Goal: Obtain resource: Download file/media

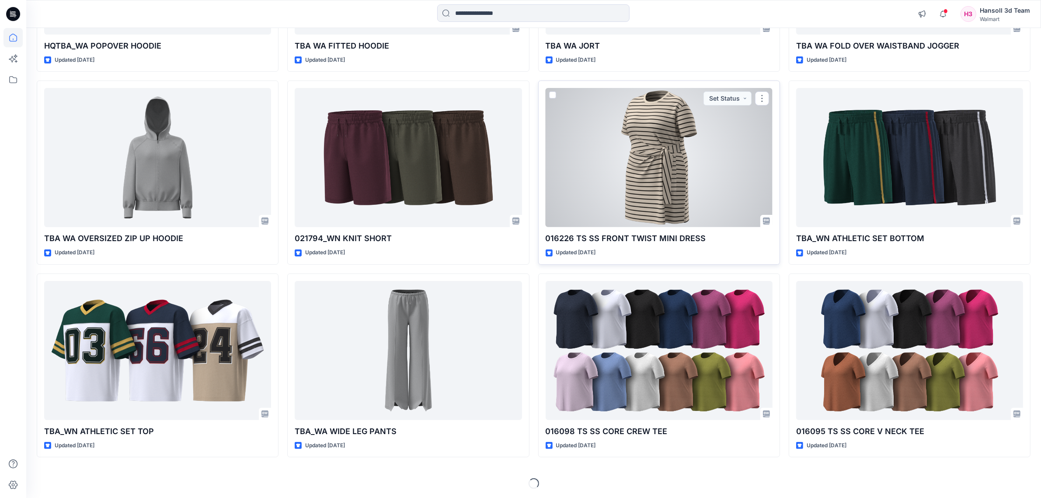
scroll to position [236, 0]
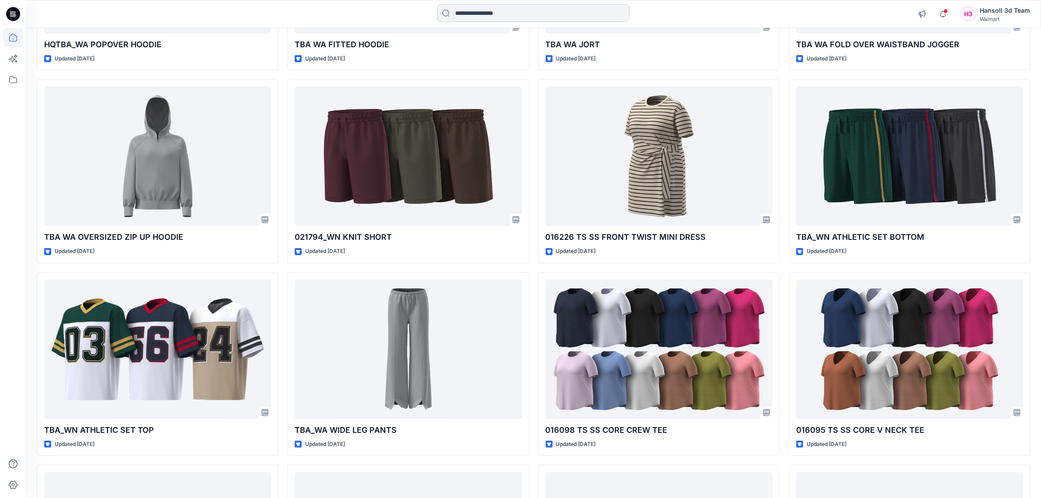
click at [475, 16] on input at bounding box center [533, 12] width 192 height 17
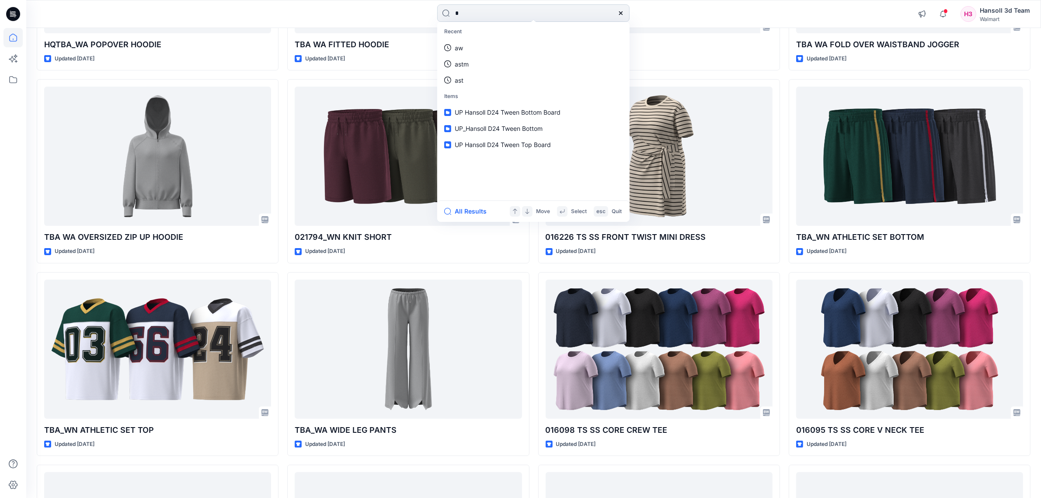
type input "**"
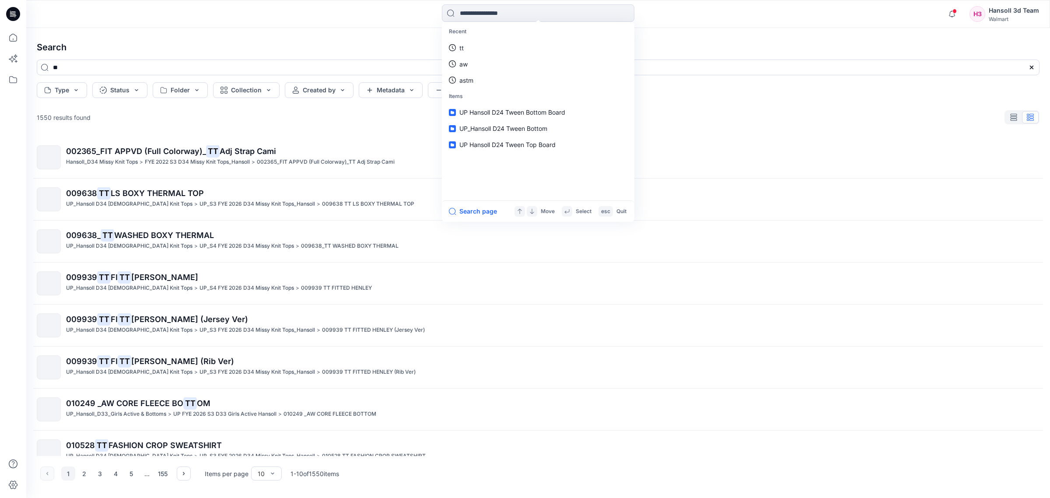
click at [464, 307] on div "002365_FIT APPVD (Full Colorway)_ TT Adj Strap Cami Hansoll_D34 Missy Knit Tops…" at bounding box center [538, 295] width 1016 height 319
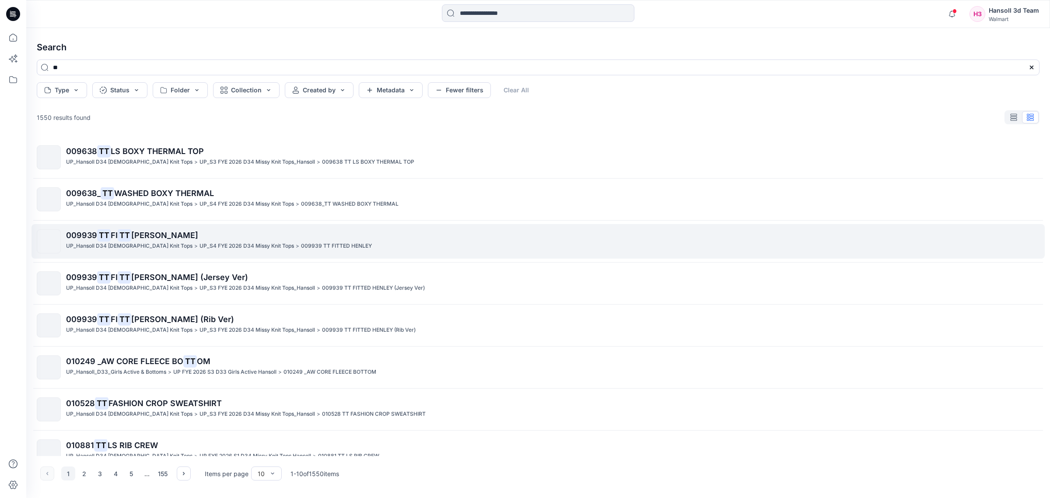
scroll to position [101, 0]
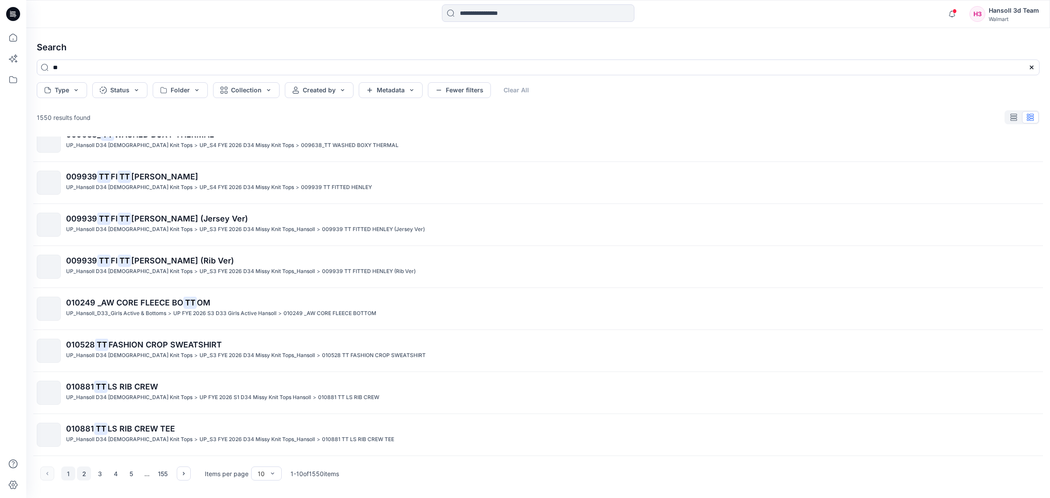
click at [81, 473] on button "2" at bounding box center [84, 473] width 14 height 14
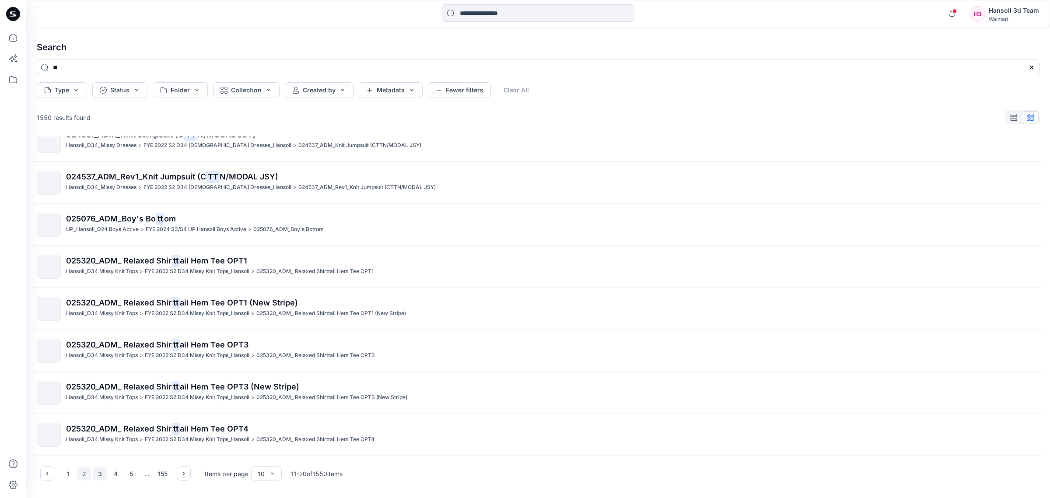
click at [104, 474] on button "3" at bounding box center [100, 473] width 14 height 14
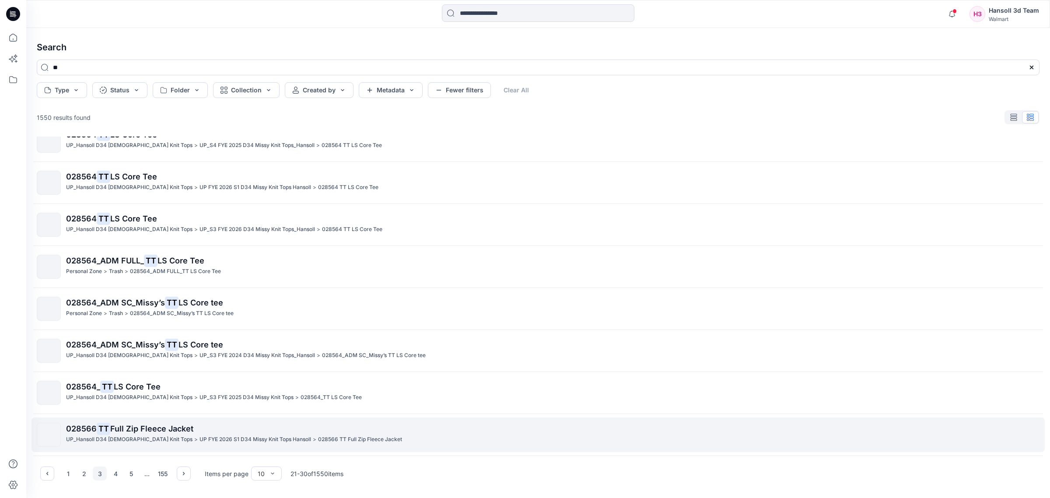
click at [138, 429] on span "Full Zip Fleece Jacket" at bounding box center [151, 428] width 83 height 9
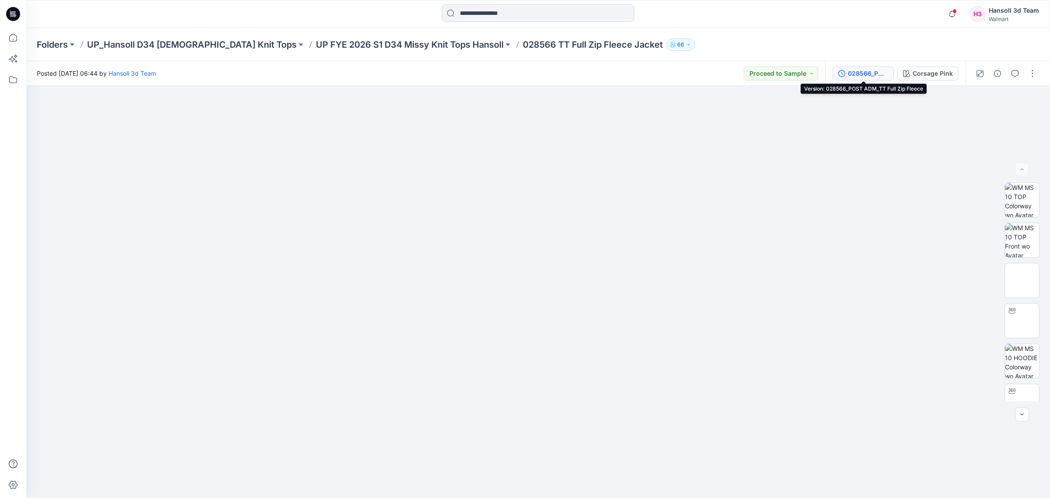
click at [869, 73] on div "028566_POST ADM_TT Full Zip Fleece" at bounding box center [868, 74] width 40 height 10
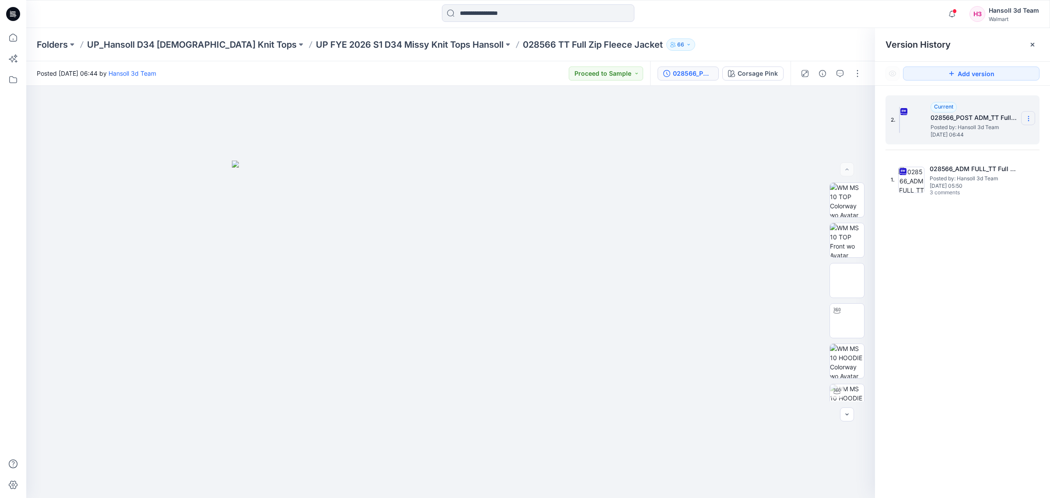
click at [1031, 119] on icon at bounding box center [1028, 118] width 7 height 7
click at [979, 138] on span "Download Source BW File" at bounding box center [983, 136] width 73 height 10
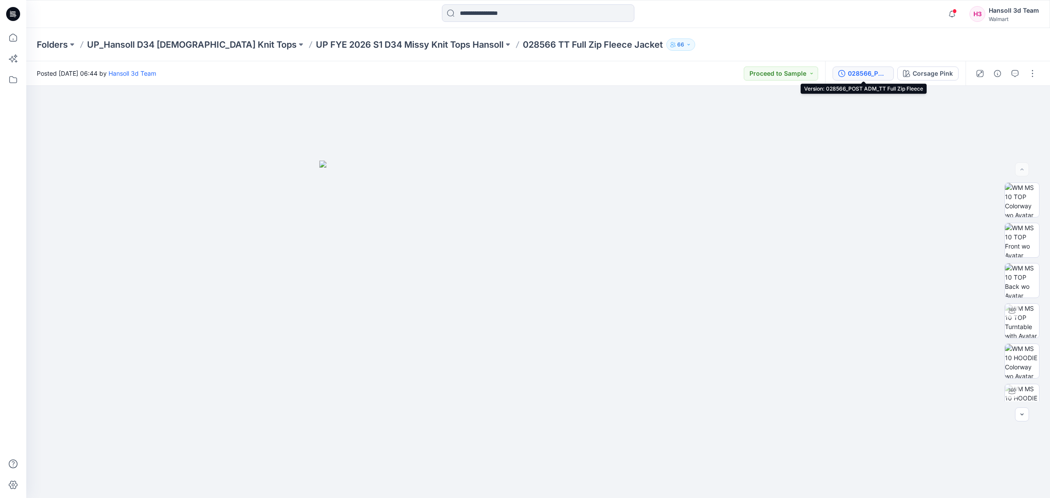
click at [860, 73] on div "028566_POST ADM_TT Full Zip Fleece" at bounding box center [868, 74] width 40 height 10
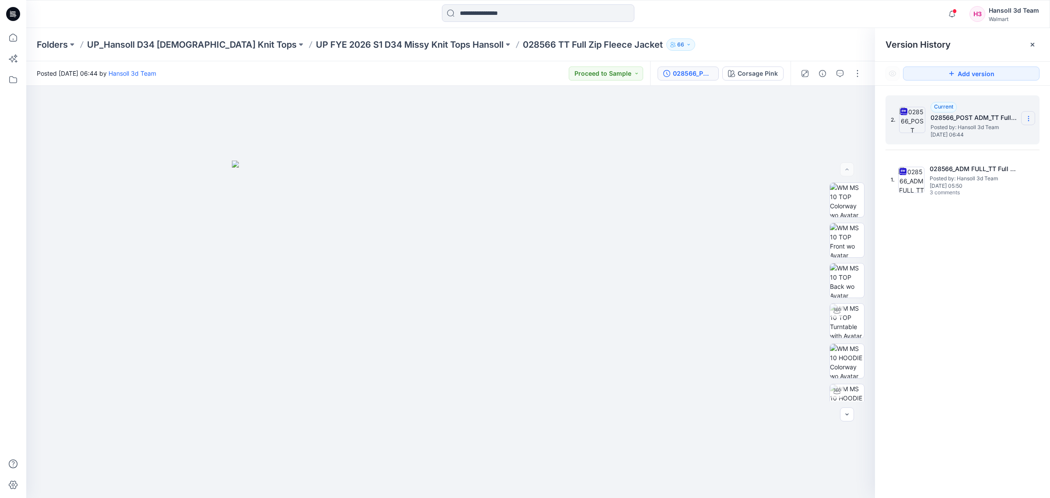
click at [1028, 115] on section at bounding box center [1028, 118] width 14 height 14
click at [993, 129] on div "Download Source BW File" at bounding box center [981, 135] width 101 height 17
click at [853, 318] on img at bounding box center [847, 321] width 34 height 34
drag, startPoint x: 517, startPoint y: 461, endPoint x: 514, endPoint y: 471, distance: 10.5
click at [514, 467] on icon at bounding box center [451, 471] width 265 height 33
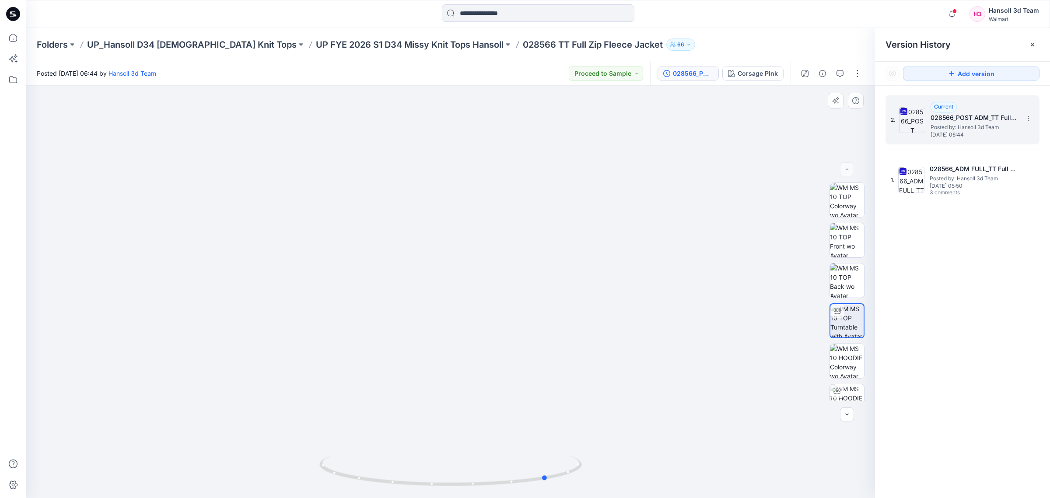
drag, startPoint x: 507, startPoint y: 480, endPoint x: 606, endPoint y: 479, distance: 98.8
click at [606, 479] on div at bounding box center [450, 292] width 849 height 412
drag, startPoint x: 515, startPoint y: 361, endPoint x: 569, endPoint y: 363, distance: 54.3
click at [569, 363] on img at bounding box center [451, 277] width 492 height 442
drag, startPoint x: 506, startPoint y: 493, endPoint x: 1039, endPoint y: 352, distance: 550.7
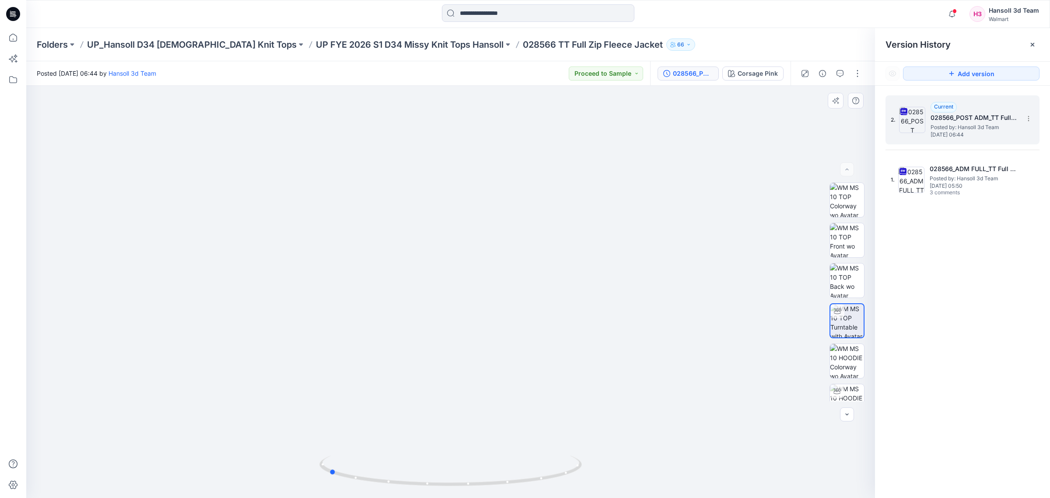
click at [547, 491] on img at bounding box center [450, 476] width 262 height 42
drag, startPoint x: 548, startPoint y: 478, endPoint x: 462, endPoint y: 491, distance: 86.2
click at [462, 491] on div at bounding box center [450, 476] width 262 height 44
drag, startPoint x: 504, startPoint y: 492, endPoint x: 495, endPoint y: 482, distance: 13.9
click at [486, 490] on div at bounding box center [450, 292] width 849 height 412
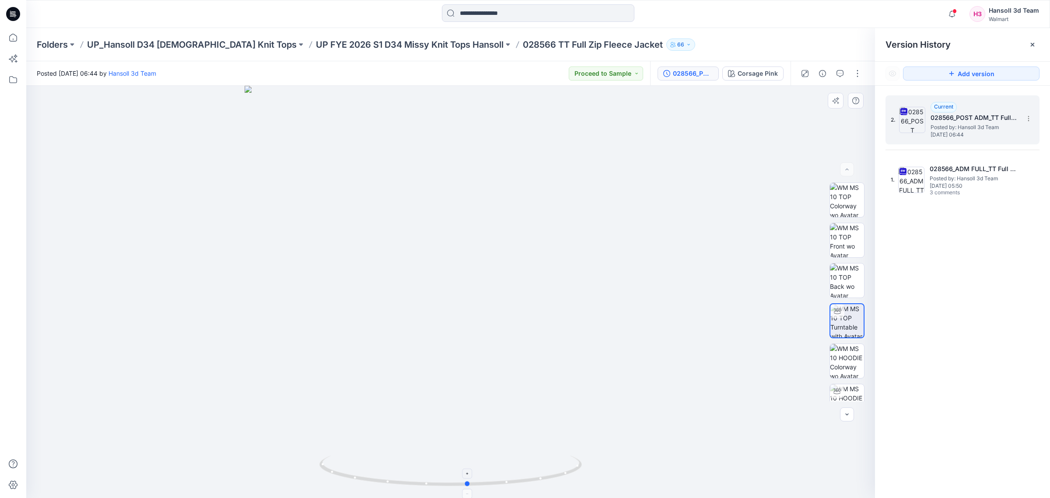
drag, startPoint x: 519, startPoint y: 471, endPoint x: 480, endPoint y: 479, distance: 39.4
click at [480, 479] on icon at bounding box center [451, 471] width 265 height 33
drag, startPoint x: 858, startPoint y: 182, endPoint x: 886, endPoint y: 191, distance: 29.6
click at [876, 173] on div "Corsage Pink Loading... Material Properties Loading... Version History Version …" at bounding box center [537, 292] width 1023 height 412
drag, startPoint x: 467, startPoint y: 485, endPoint x: 541, endPoint y: 482, distance: 74.0
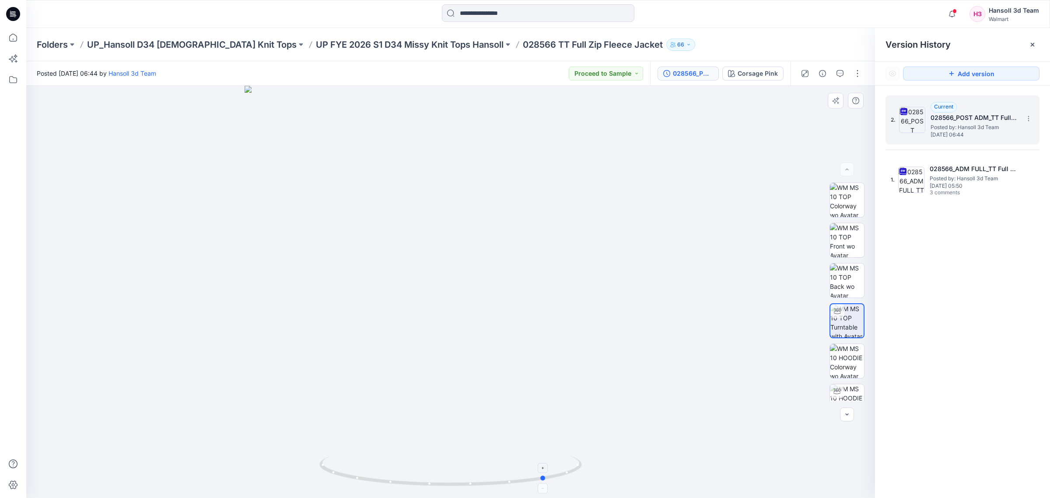
click at [541, 482] on icon at bounding box center [451, 471] width 265 height 33
click at [541, 475] on icon at bounding box center [451, 471] width 265 height 33
drag, startPoint x: 488, startPoint y: 489, endPoint x: 550, endPoint y: 488, distance: 61.7
click at [550, 488] on div at bounding box center [450, 292] width 849 height 412
drag, startPoint x: 565, startPoint y: 482, endPoint x: 638, endPoint y: 471, distance: 73.9
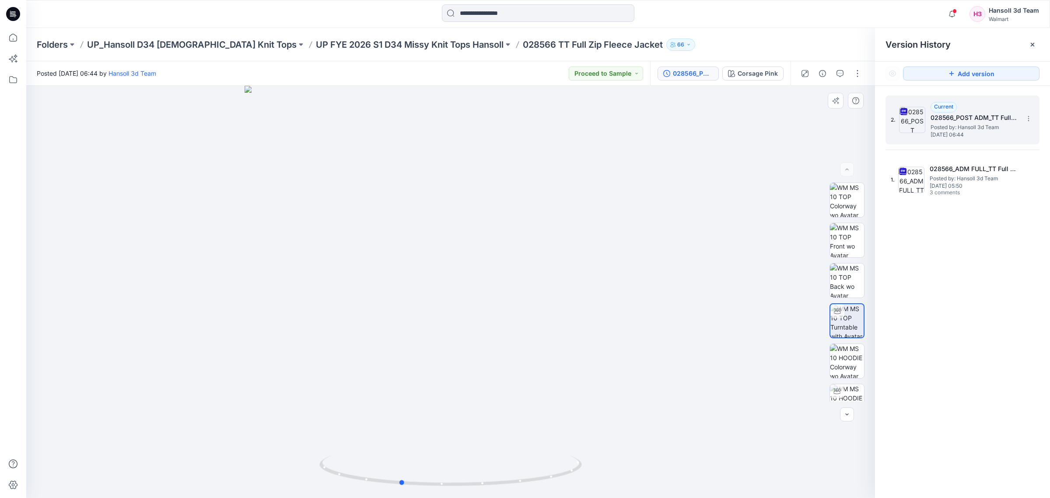
click at [638, 471] on div at bounding box center [450, 292] width 849 height 412
drag, startPoint x: 486, startPoint y: 486, endPoint x: 552, endPoint y: 478, distance: 66.6
click at [552, 478] on icon at bounding box center [451, 471] width 265 height 33
drag, startPoint x: 457, startPoint y: 480, endPoint x: 589, endPoint y: 474, distance: 131.8
click at [589, 474] on div at bounding box center [450, 292] width 849 height 412
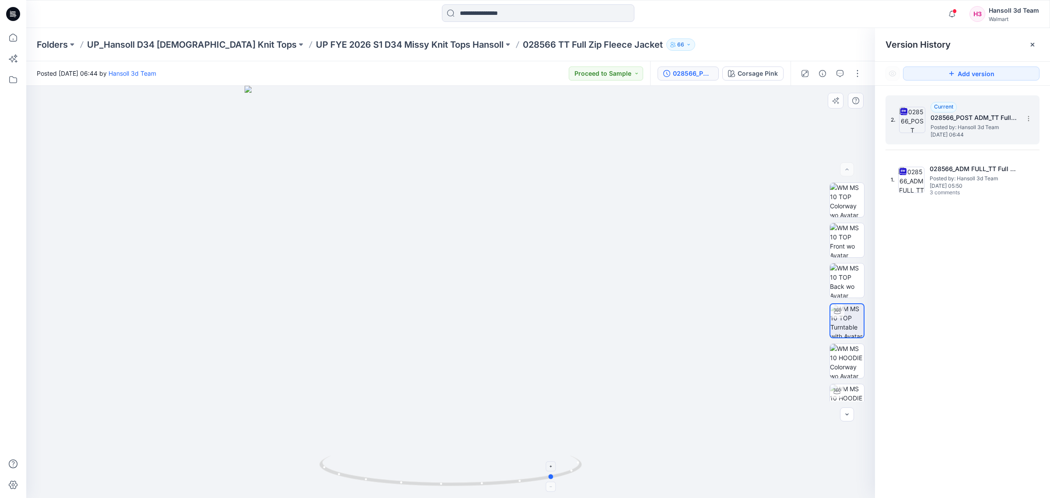
drag, startPoint x: 565, startPoint y: 460, endPoint x: 534, endPoint y: 468, distance: 32.7
click at [534, 468] on icon at bounding box center [451, 471] width 265 height 33
click at [760, 77] on div "Corsage Pink" at bounding box center [757, 74] width 40 height 10
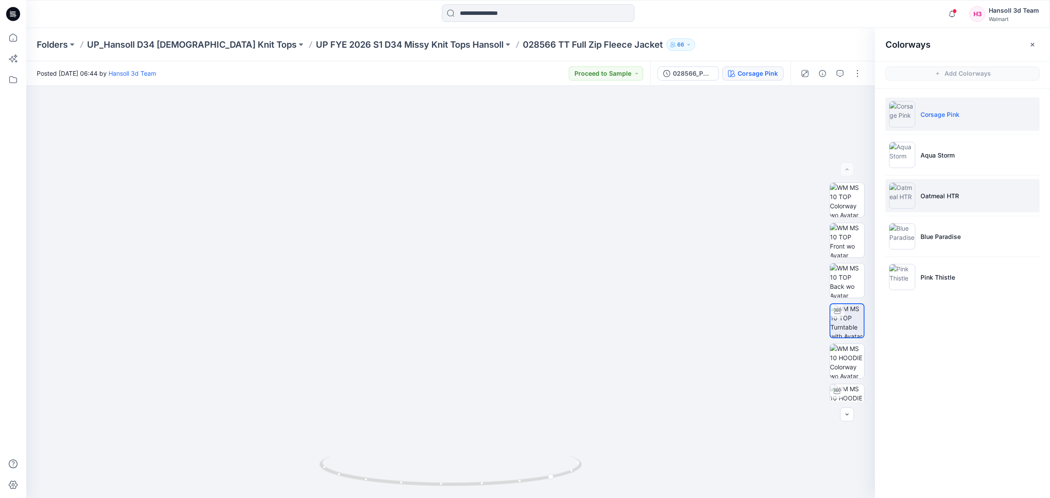
click at [967, 193] on li "Oatmeal HTR" at bounding box center [962, 195] width 154 height 33
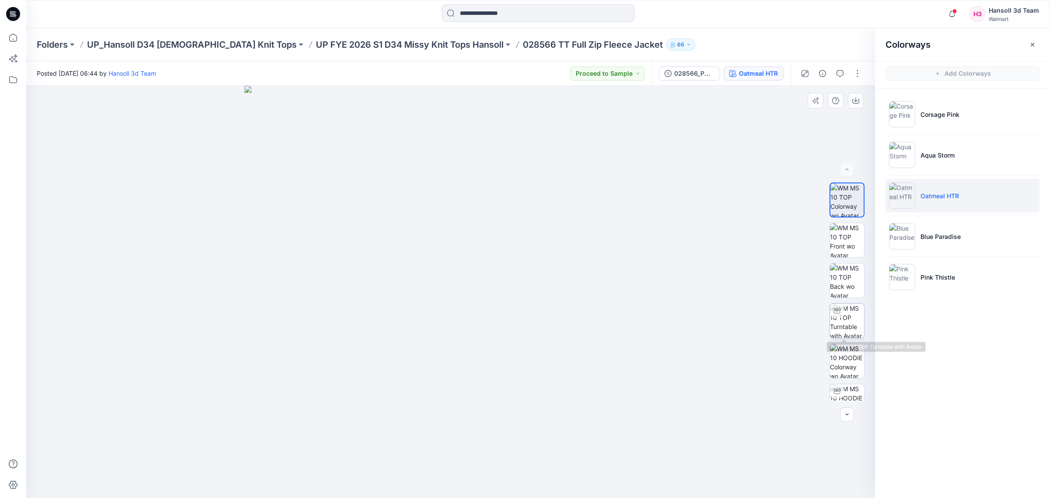
click at [854, 321] on img at bounding box center [847, 321] width 34 height 34
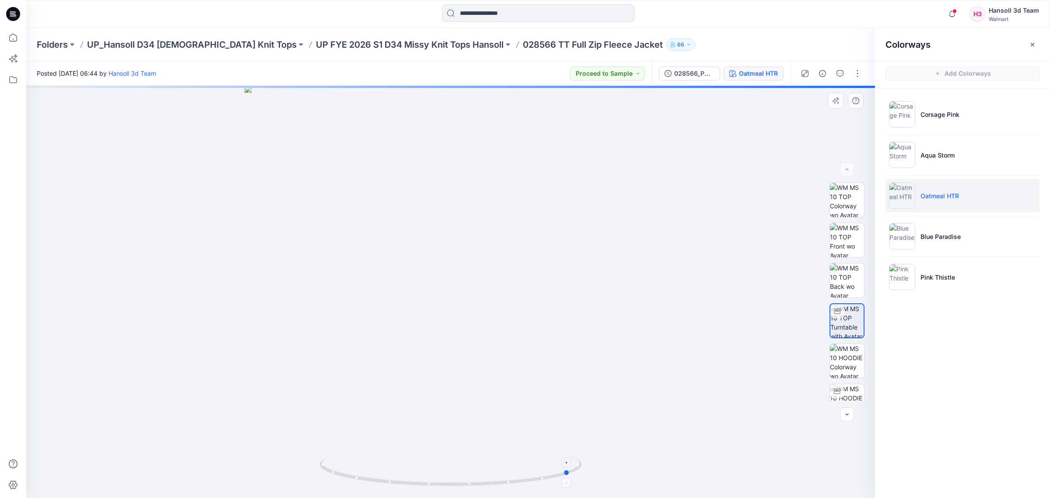
drag, startPoint x: 492, startPoint y: 486, endPoint x: 359, endPoint y: 479, distance: 134.0
click at [343, 492] on div at bounding box center [450, 292] width 849 height 412
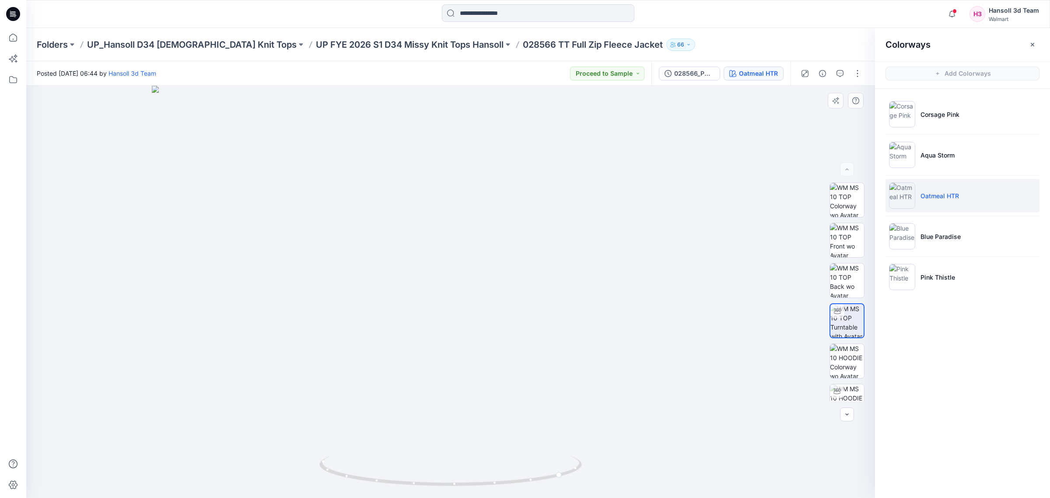
drag, startPoint x: 489, startPoint y: 184, endPoint x: 480, endPoint y: 400, distance: 216.3
click at [480, 420] on img at bounding box center [450, 292] width 597 height 412
drag, startPoint x: 548, startPoint y: 475, endPoint x: 486, endPoint y: 480, distance: 61.4
click at [486, 480] on icon at bounding box center [451, 471] width 265 height 33
drag, startPoint x: 548, startPoint y: 489, endPoint x: 388, endPoint y: 491, distance: 160.1
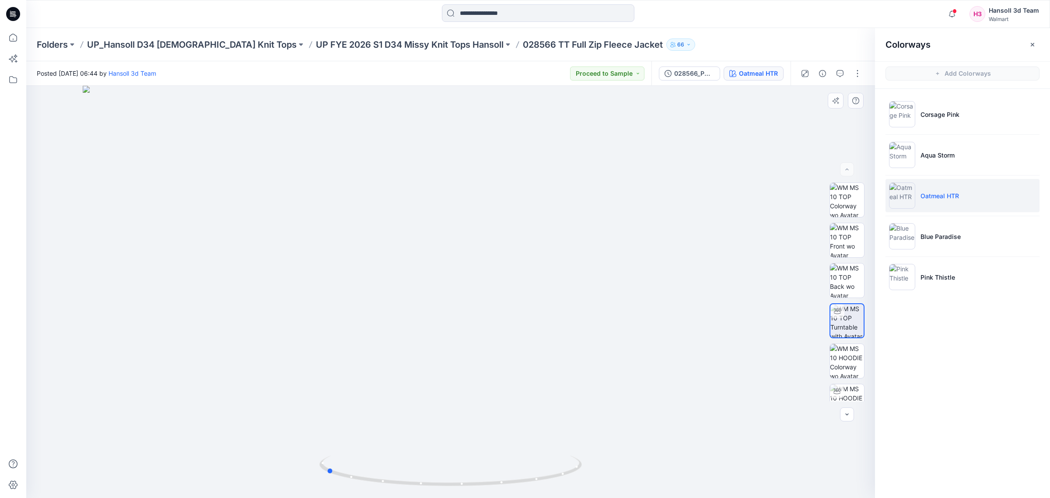
click at [388, 491] on img at bounding box center [450, 476] width 262 height 42
click at [645, 373] on img at bounding box center [451, 292] width 736 height 412
drag, startPoint x: 526, startPoint y: 481, endPoint x: 381, endPoint y: 482, distance: 145.2
click at [381, 482] on icon at bounding box center [451, 471] width 265 height 33
drag, startPoint x: 465, startPoint y: 486, endPoint x: 622, endPoint y: 486, distance: 157.0
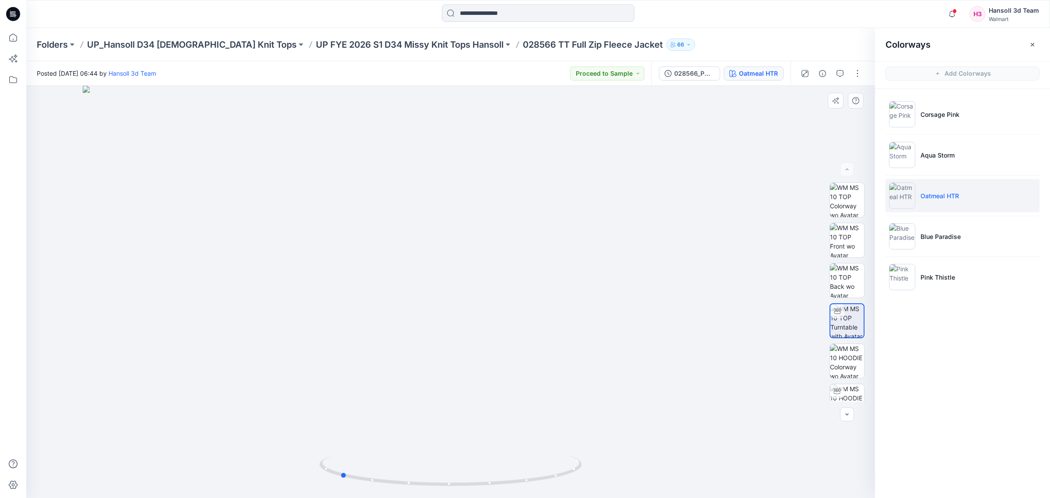
click at [622, 486] on div at bounding box center [450, 292] width 849 height 412
drag, startPoint x: 588, startPoint y: 475, endPoint x: 510, endPoint y: 486, distance: 79.5
click at [510, 486] on div at bounding box center [450, 292] width 849 height 412
drag, startPoint x: 453, startPoint y: 488, endPoint x: 441, endPoint y: 489, distance: 11.8
click at [441, 489] on div at bounding box center [450, 476] width 262 height 44
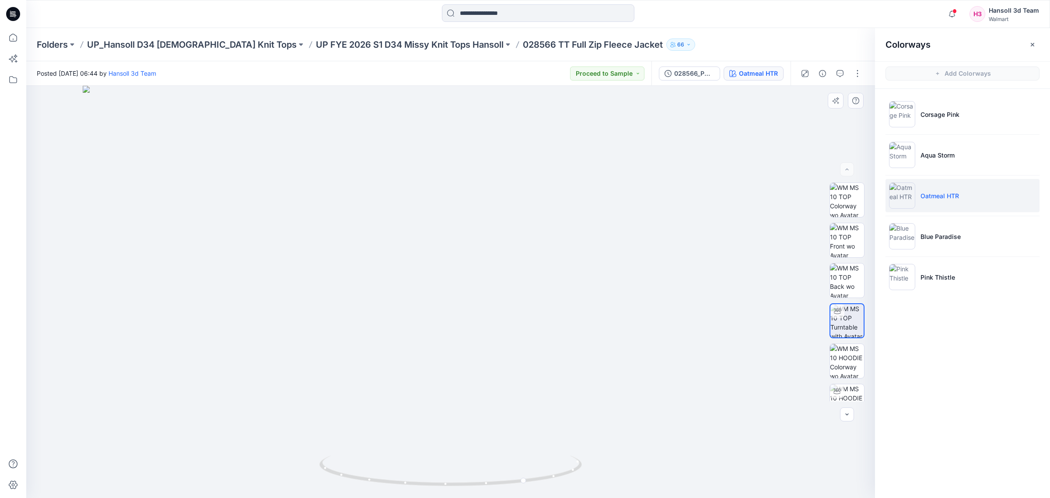
click at [615, 431] on img at bounding box center [451, 292] width 736 height 412
